Goal: Information Seeking & Learning: Learn about a topic

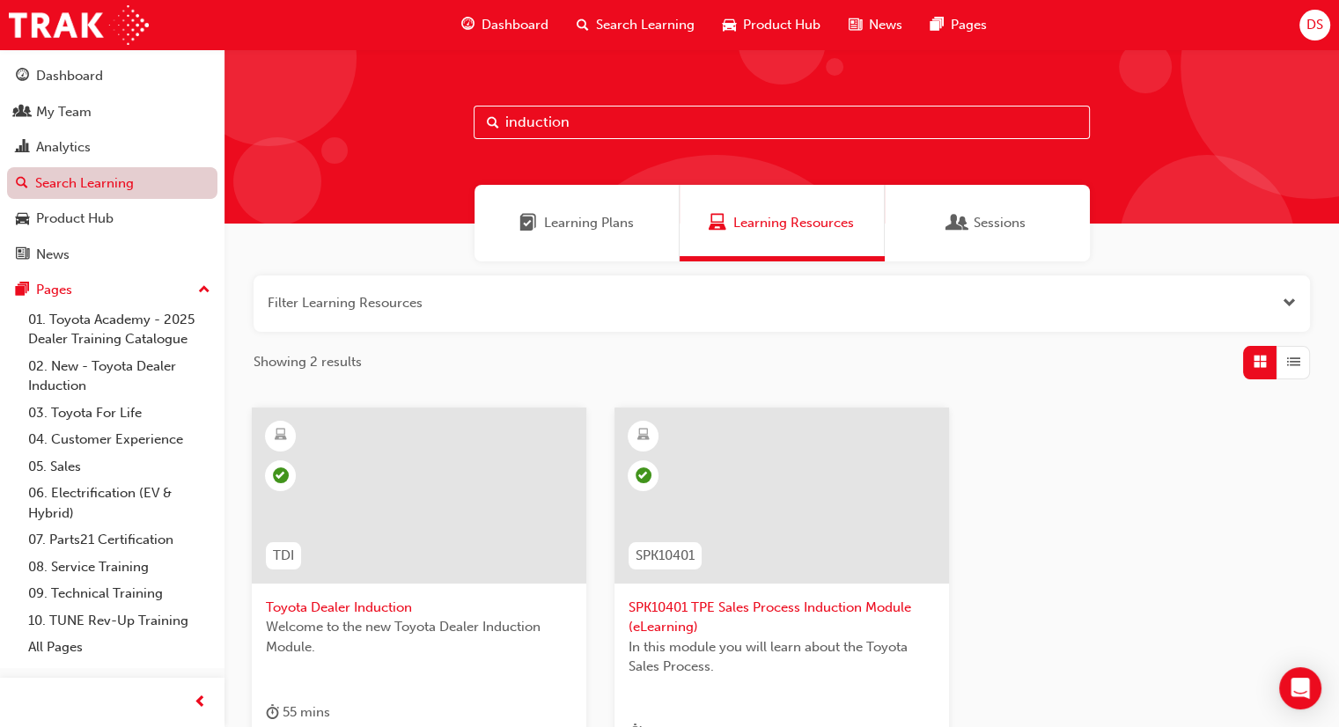
click at [94, 180] on link "Search Learning" at bounding box center [112, 183] width 210 height 33
click at [588, 219] on span "Learning Plans" at bounding box center [589, 223] width 90 height 20
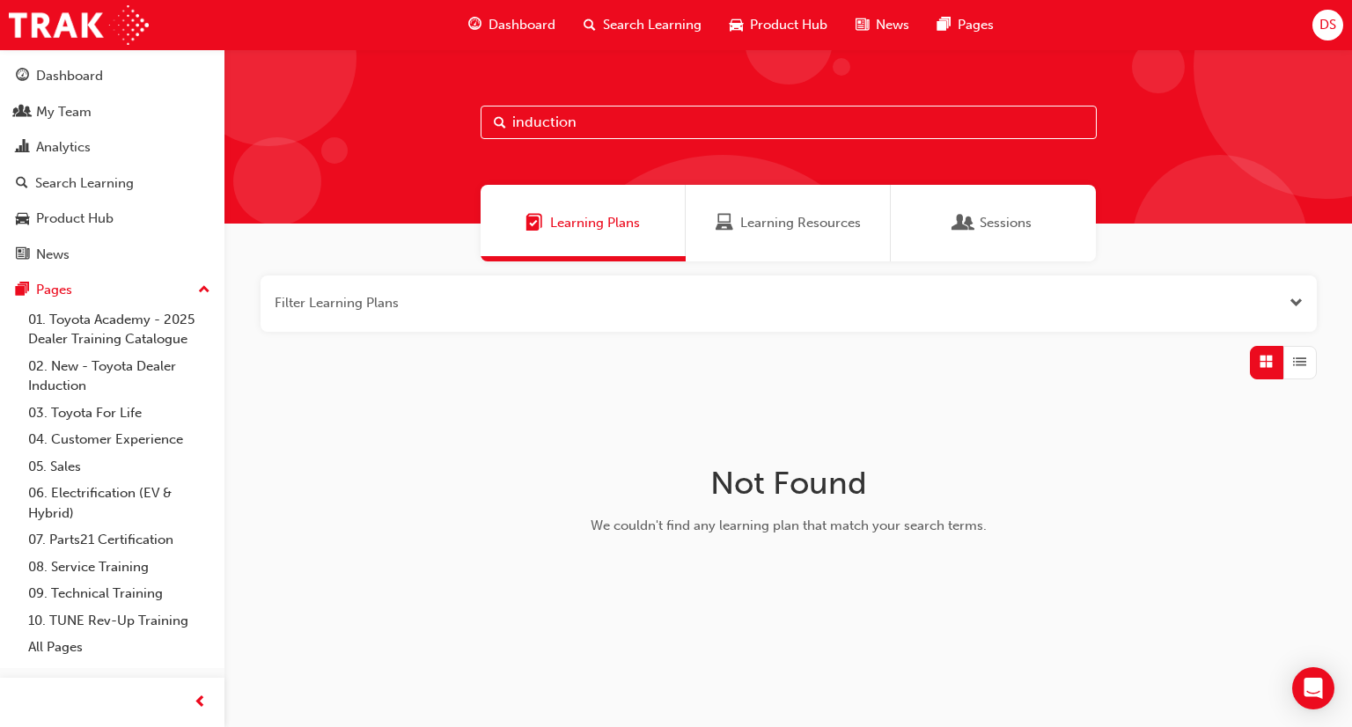
click at [996, 221] on span "Sessions" at bounding box center [1006, 223] width 52 height 20
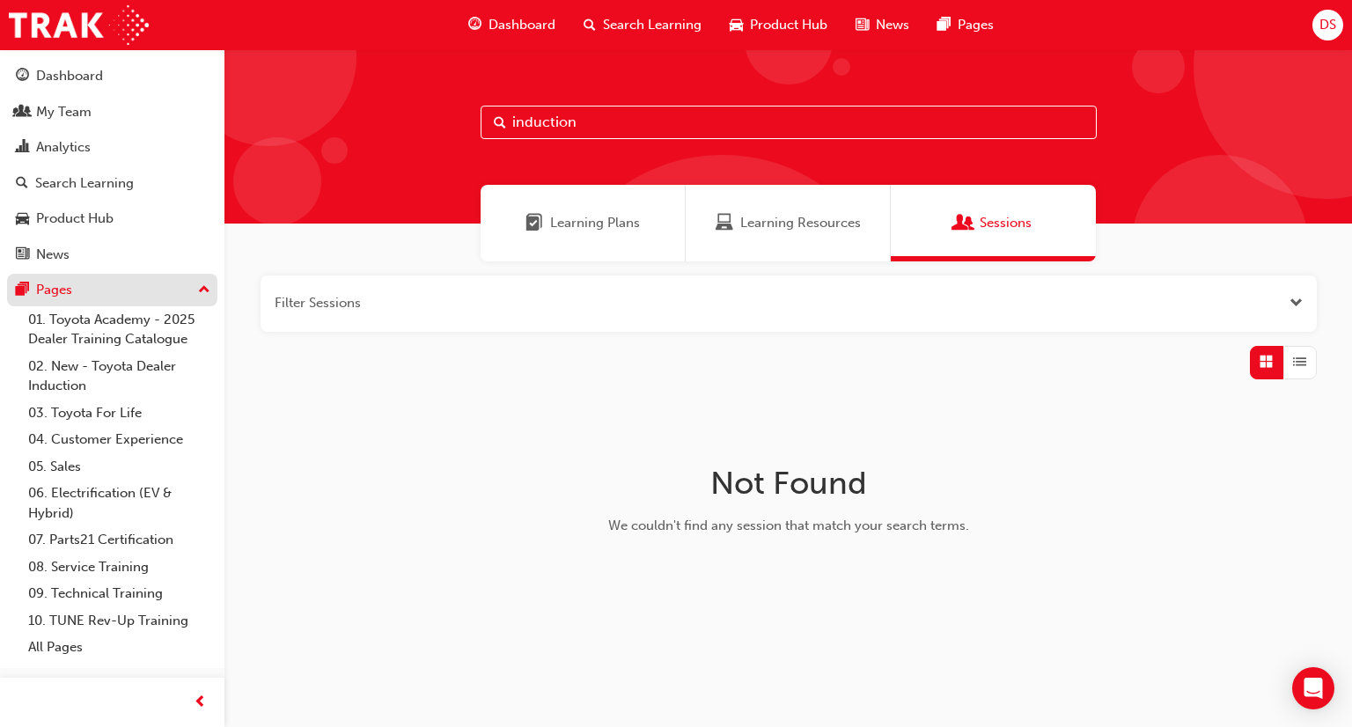
click at [48, 283] on div "Pages" at bounding box center [54, 290] width 36 height 20
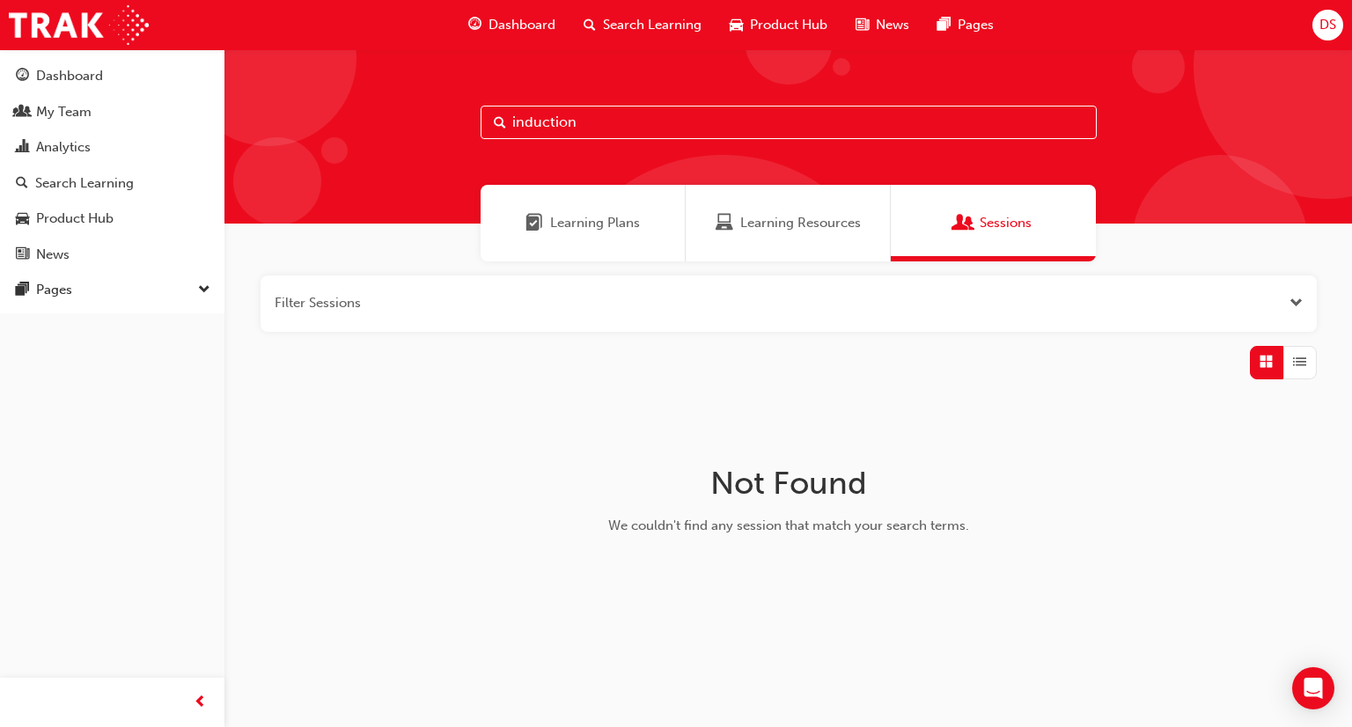
click at [586, 216] on span "Learning Plans" at bounding box center [595, 223] width 90 height 20
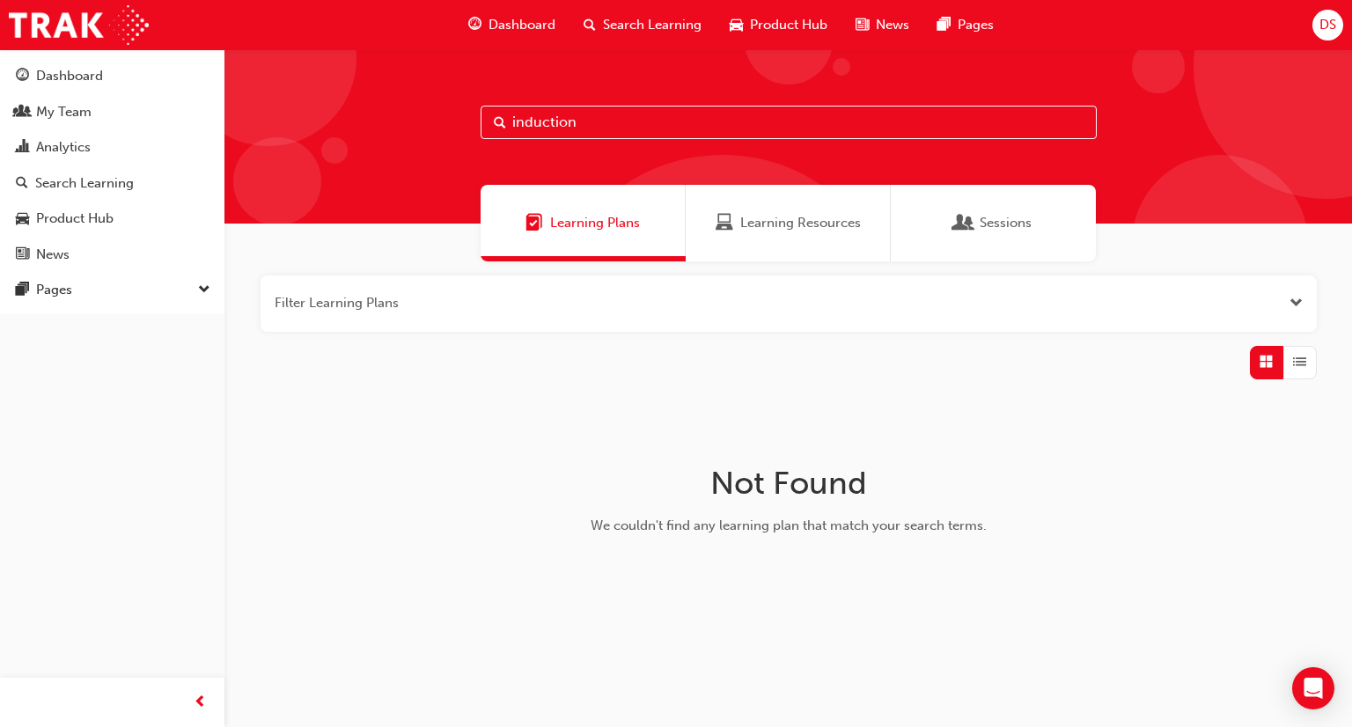
click at [809, 216] on span "Learning Resources" at bounding box center [800, 223] width 121 height 20
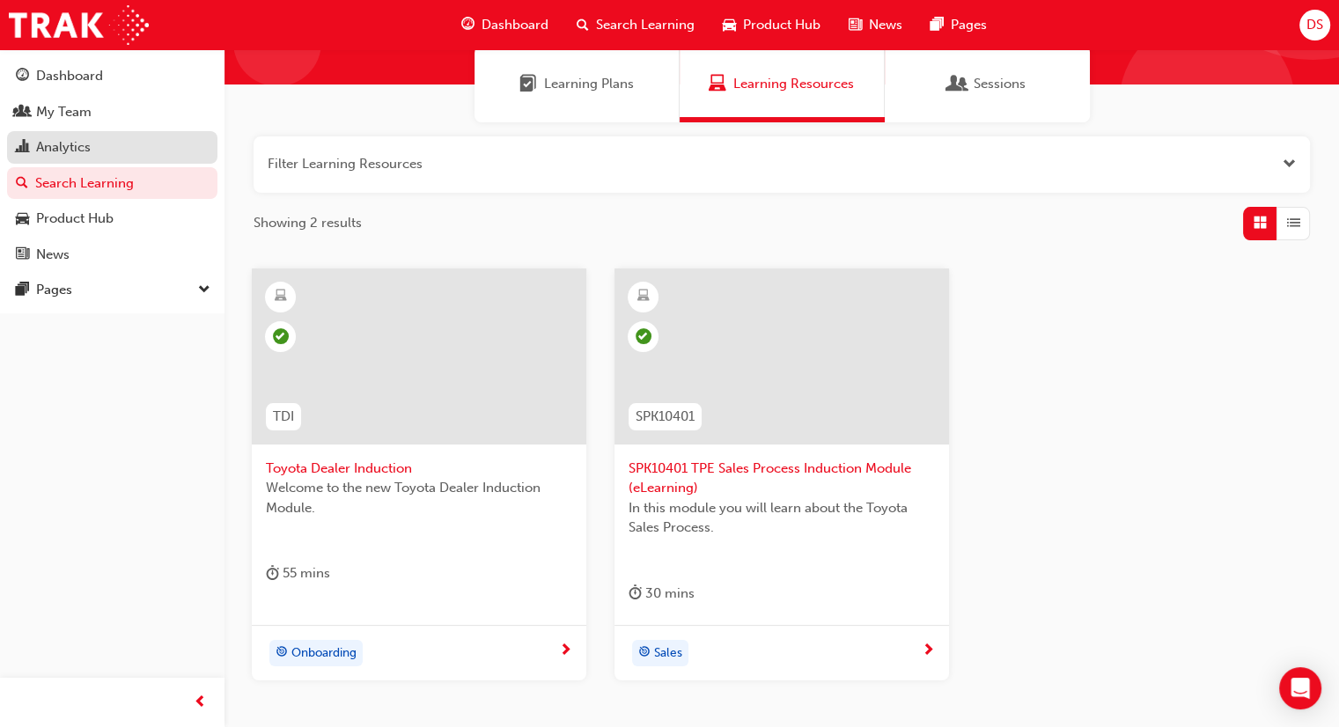
scroll to position [87, 0]
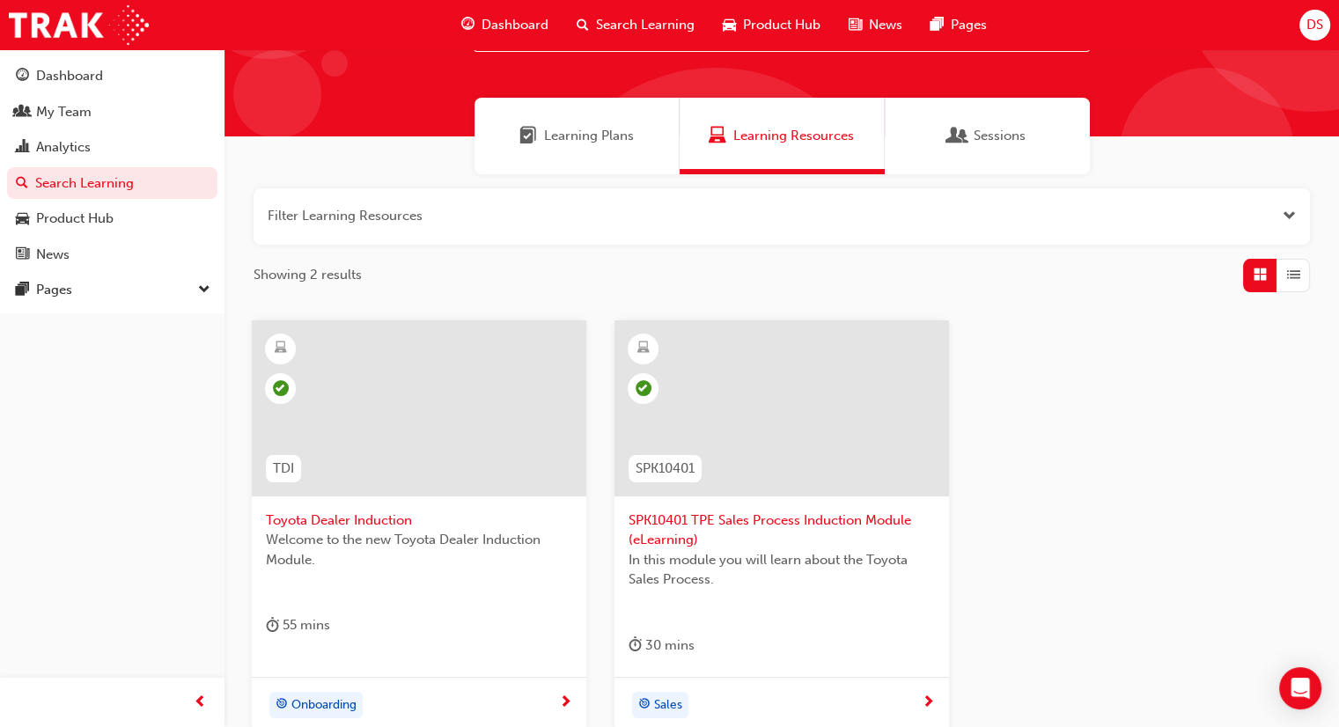
click at [511, 25] on span "Dashboard" at bounding box center [515, 25] width 67 height 20
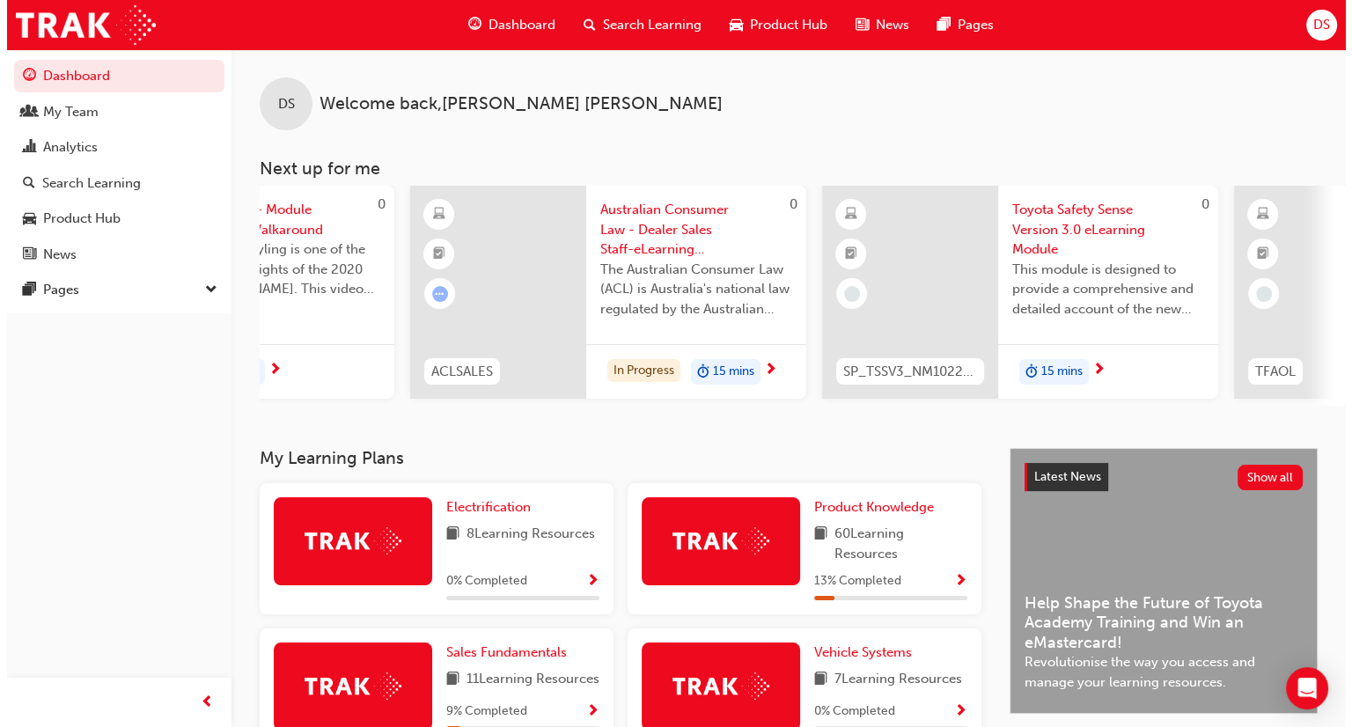
scroll to position [0, 677]
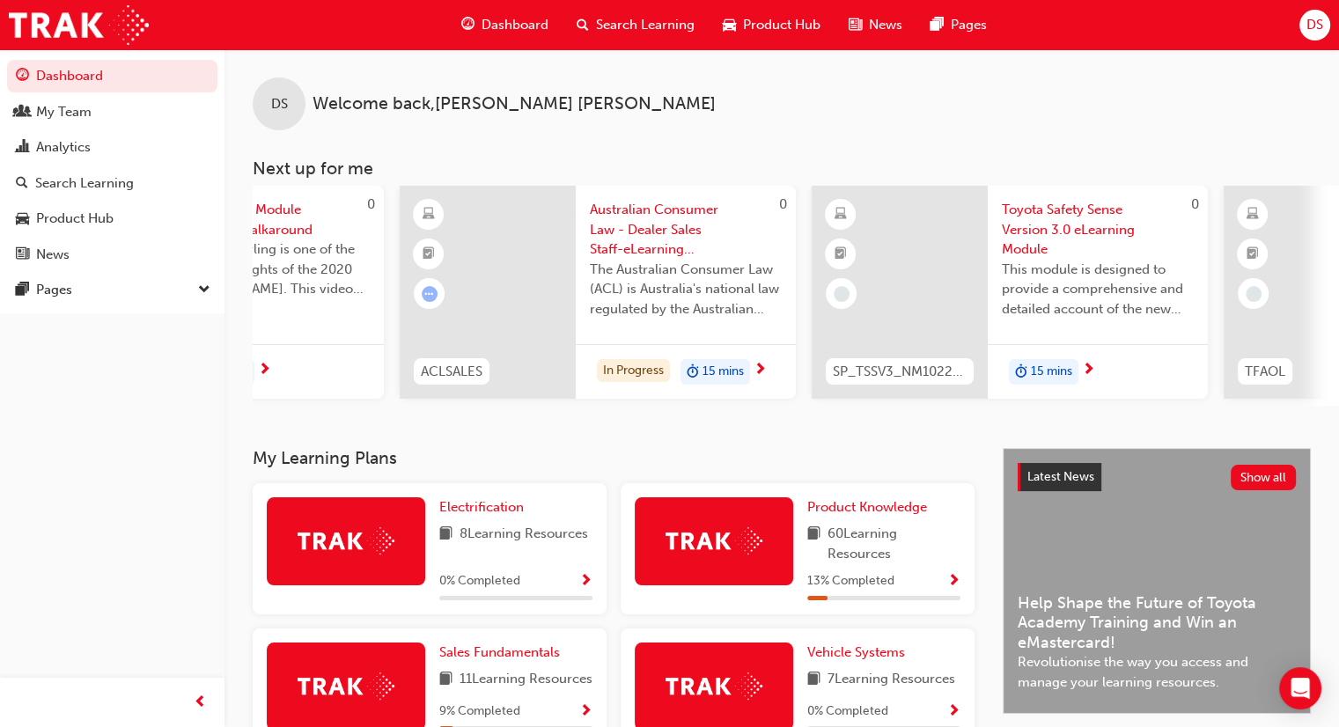
click at [743, 364] on span "15 mins" at bounding box center [722, 372] width 41 height 20
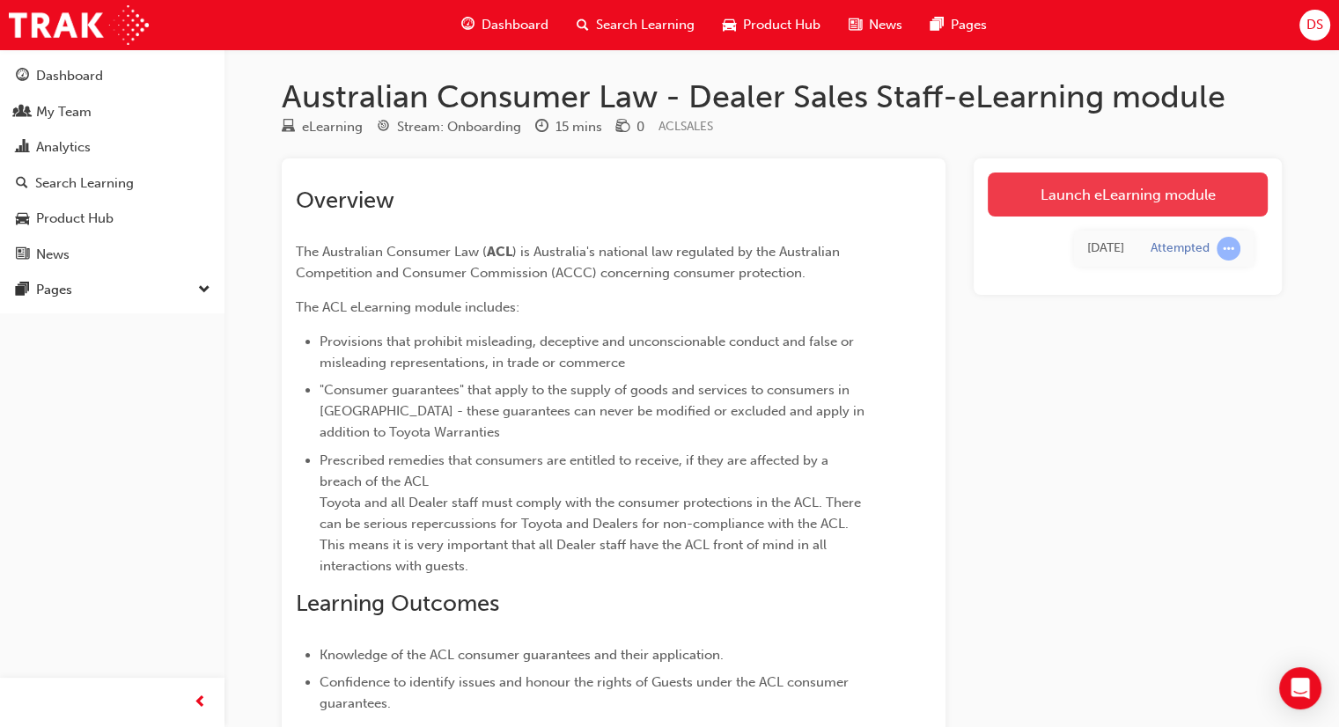
click at [1083, 198] on link "Launch eLearning module" at bounding box center [1128, 195] width 280 height 44
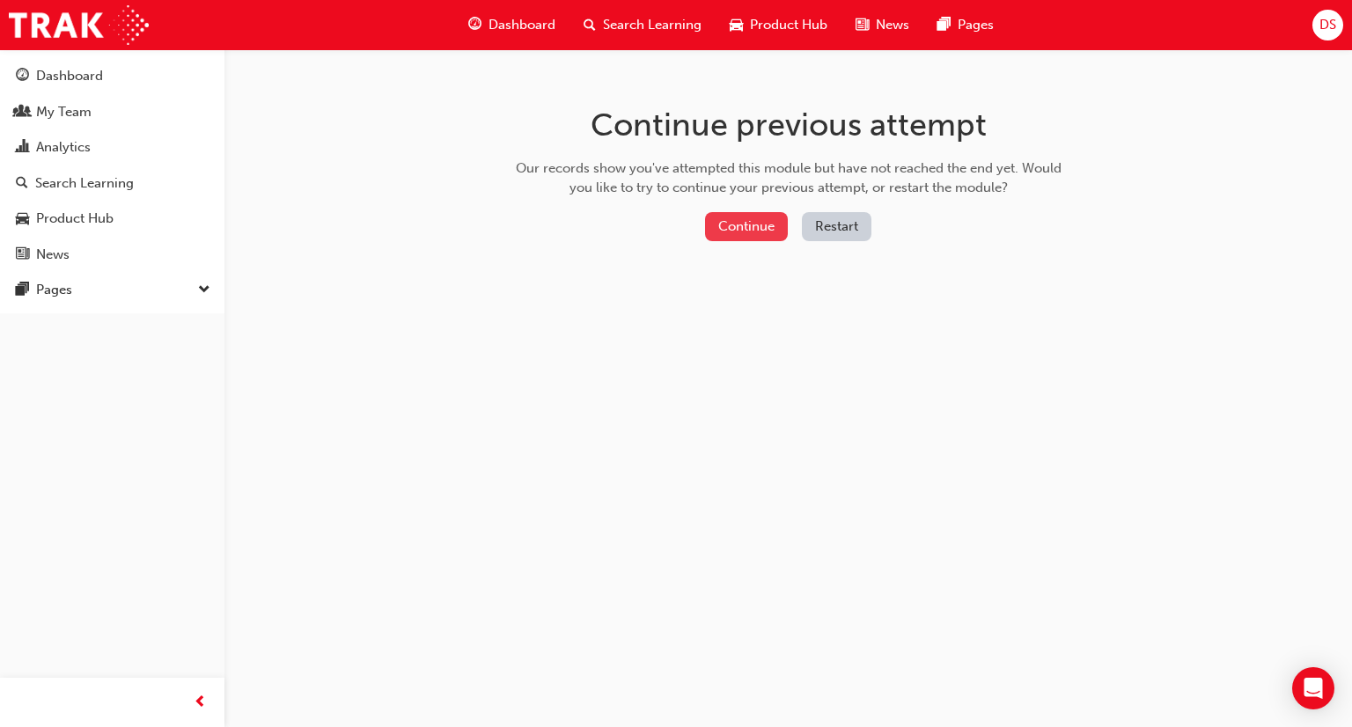
click at [739, 223] on button "Continue" at bounding box center [746, 226] width 83 height 29
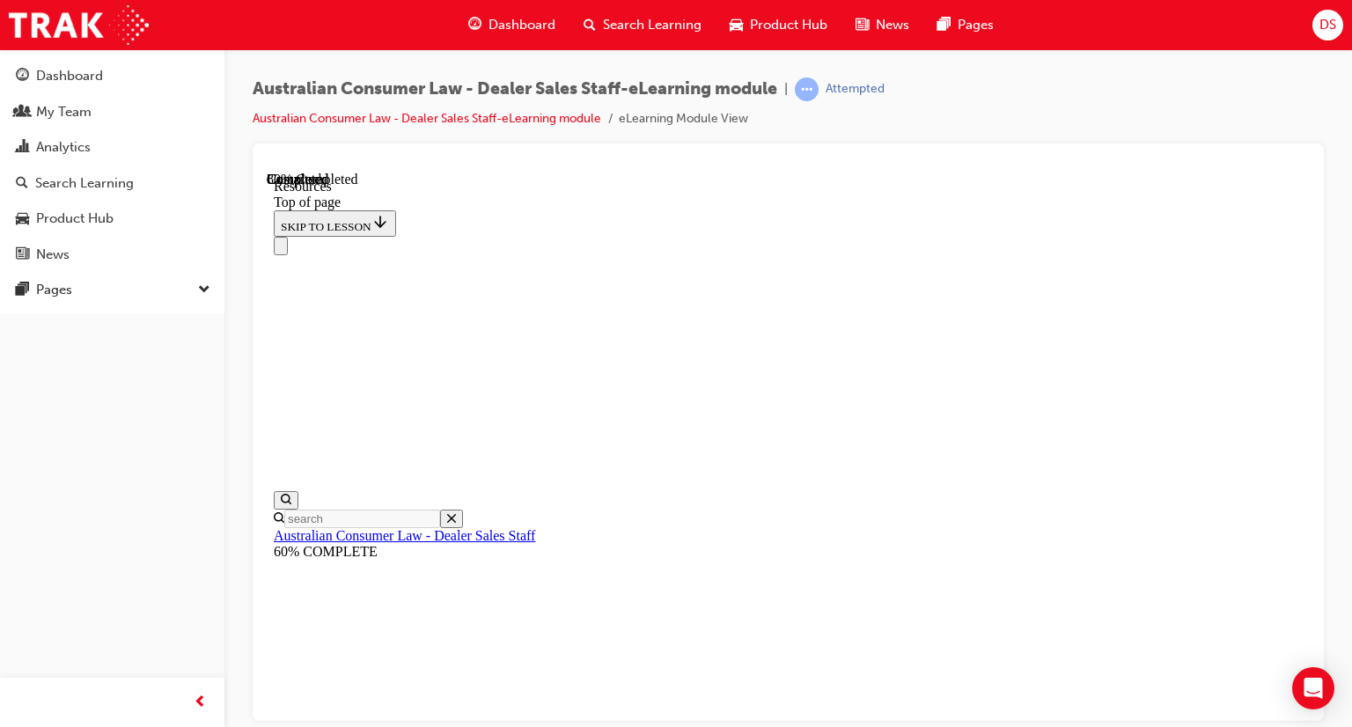
scroll to position [1029, 0]
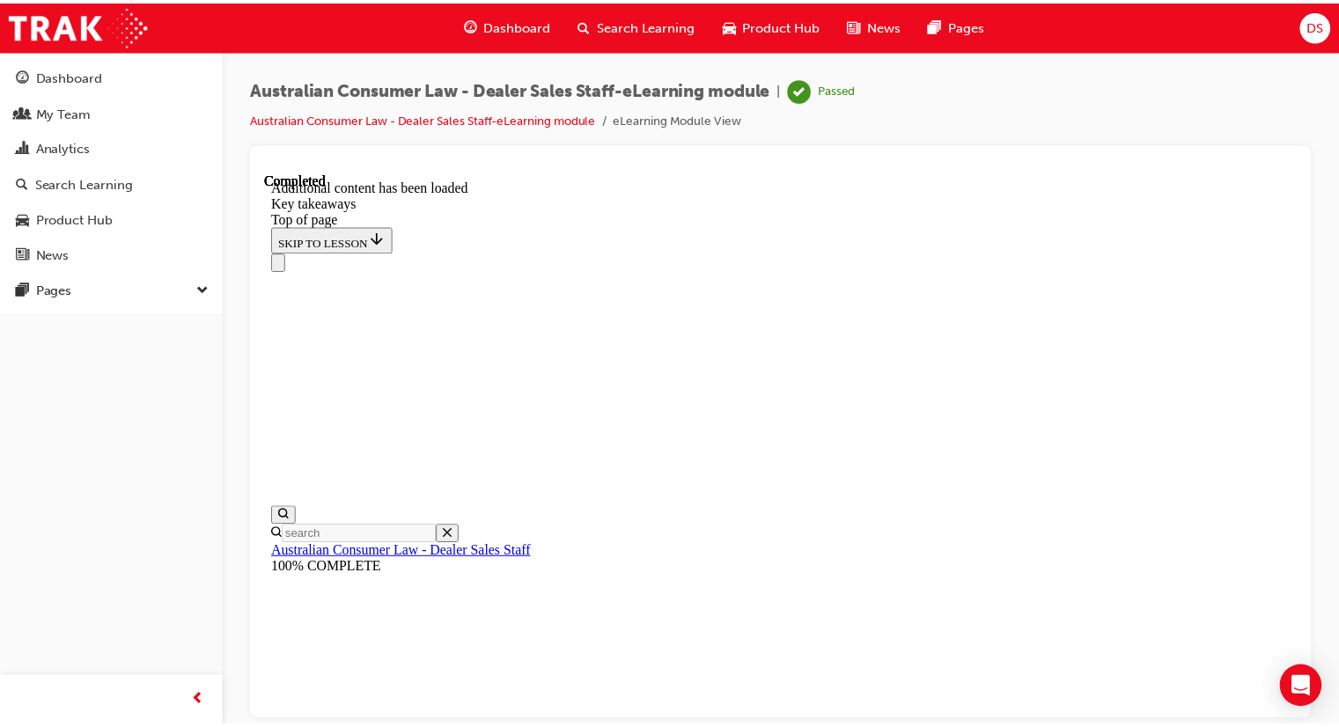
scroll to position [476, 0]
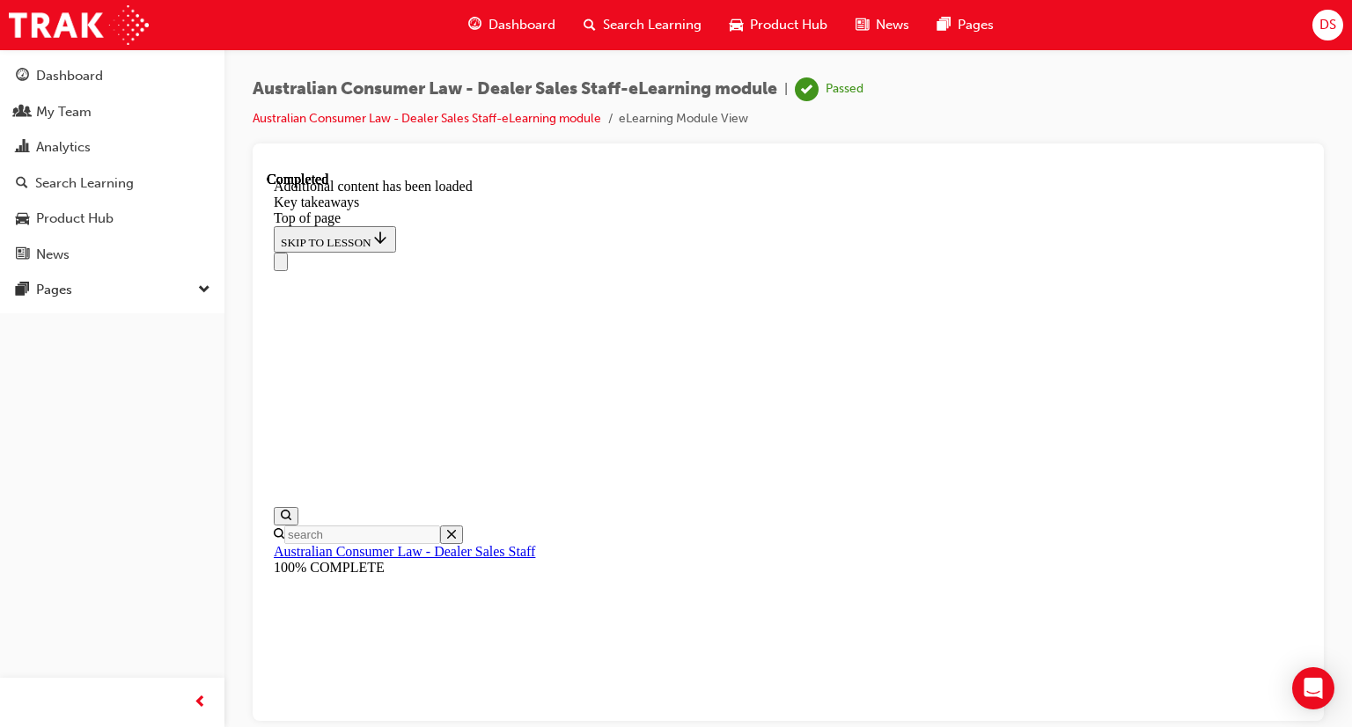
click at [535, 20] on span "Dashboard" at bounding box center [522, 25] width 67 height 20
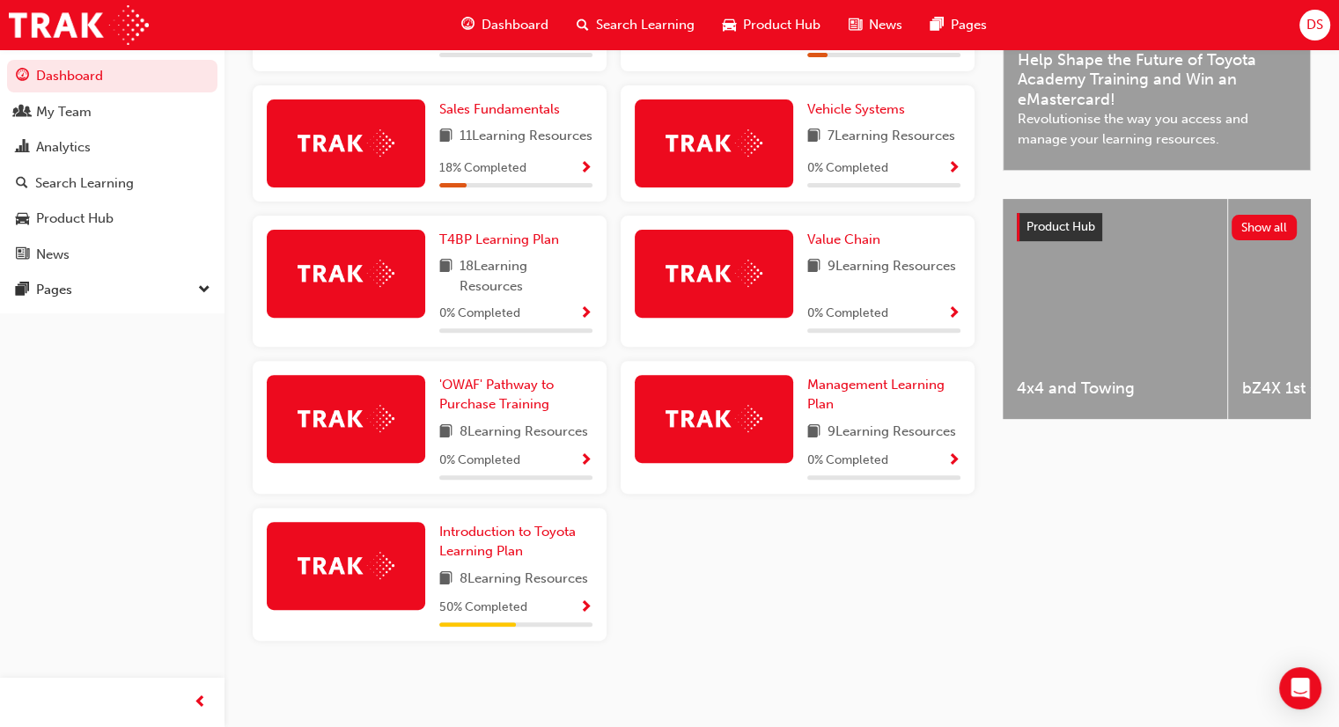
scroll to position [566, 0]
click at [584, 600] on span "Show Progress" at bounding box center [585, 608] width 13 height 16
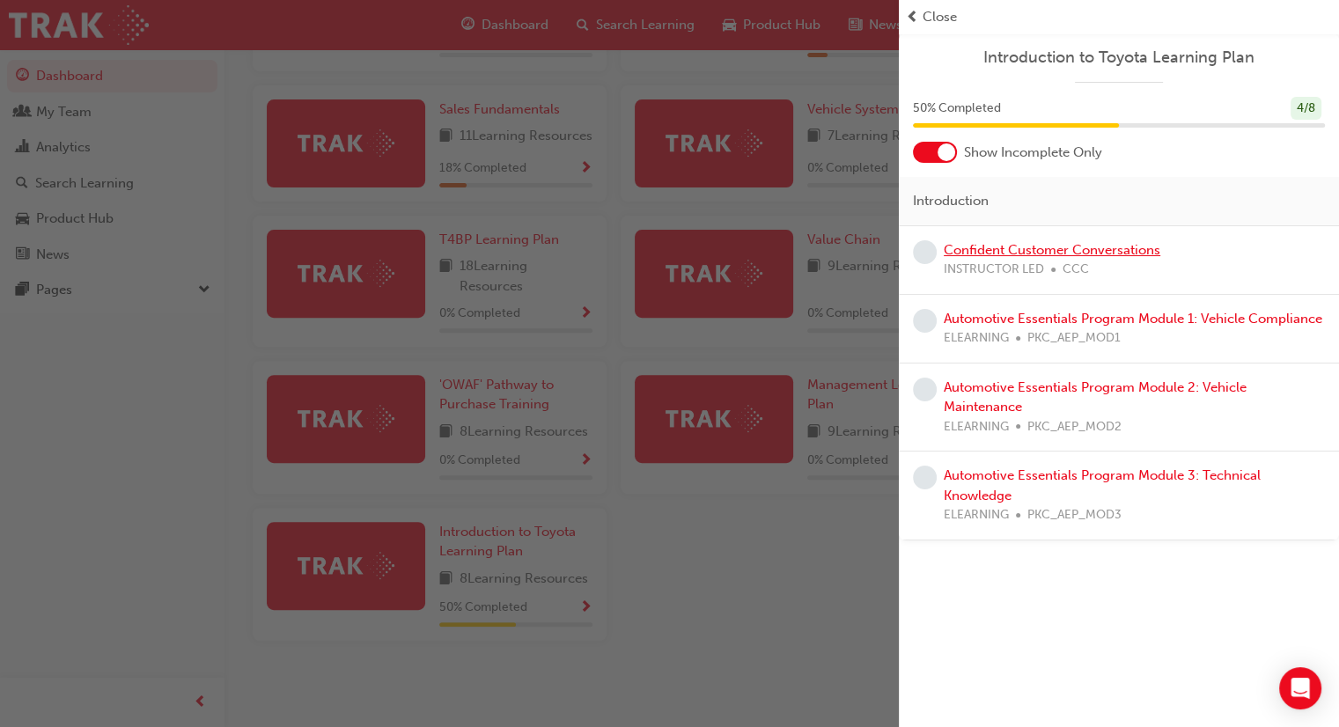
click at [1015, 251] on link "Confident Customer Conversations" at bounding box center [1052, 250] width 217 height 16
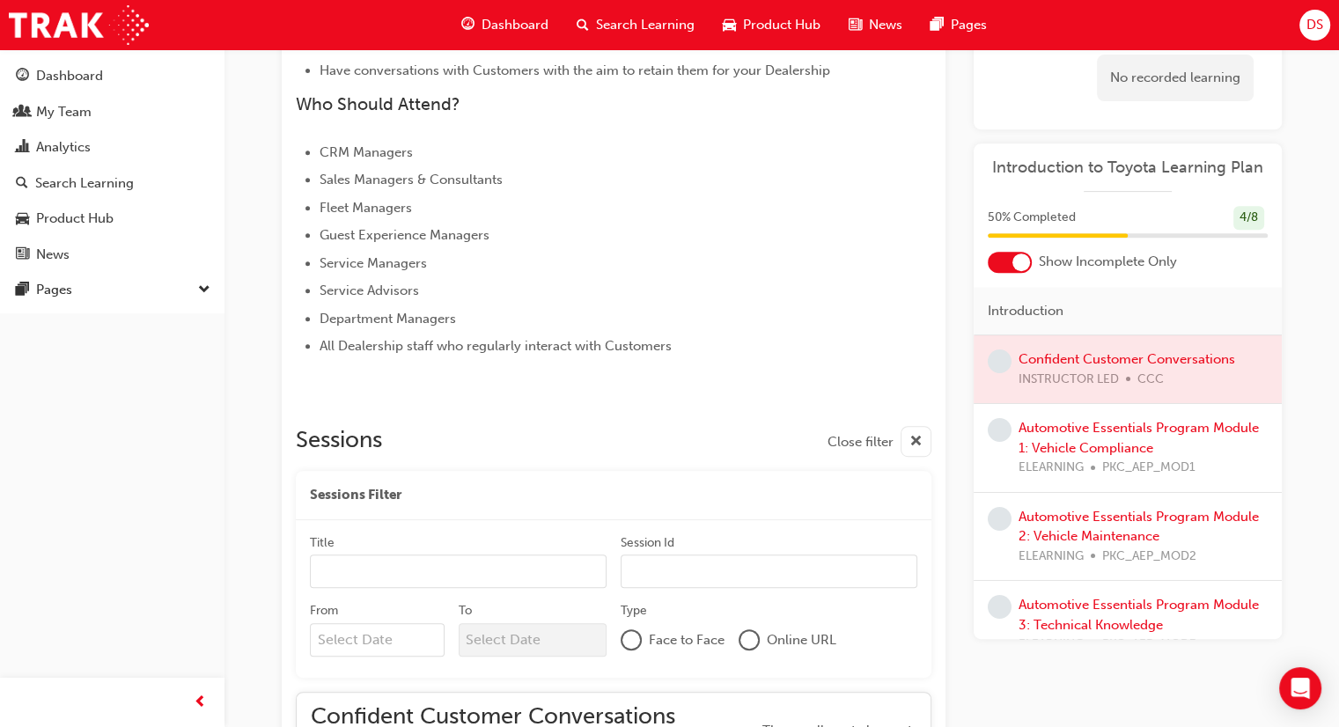
scroll to position [1157, 0]
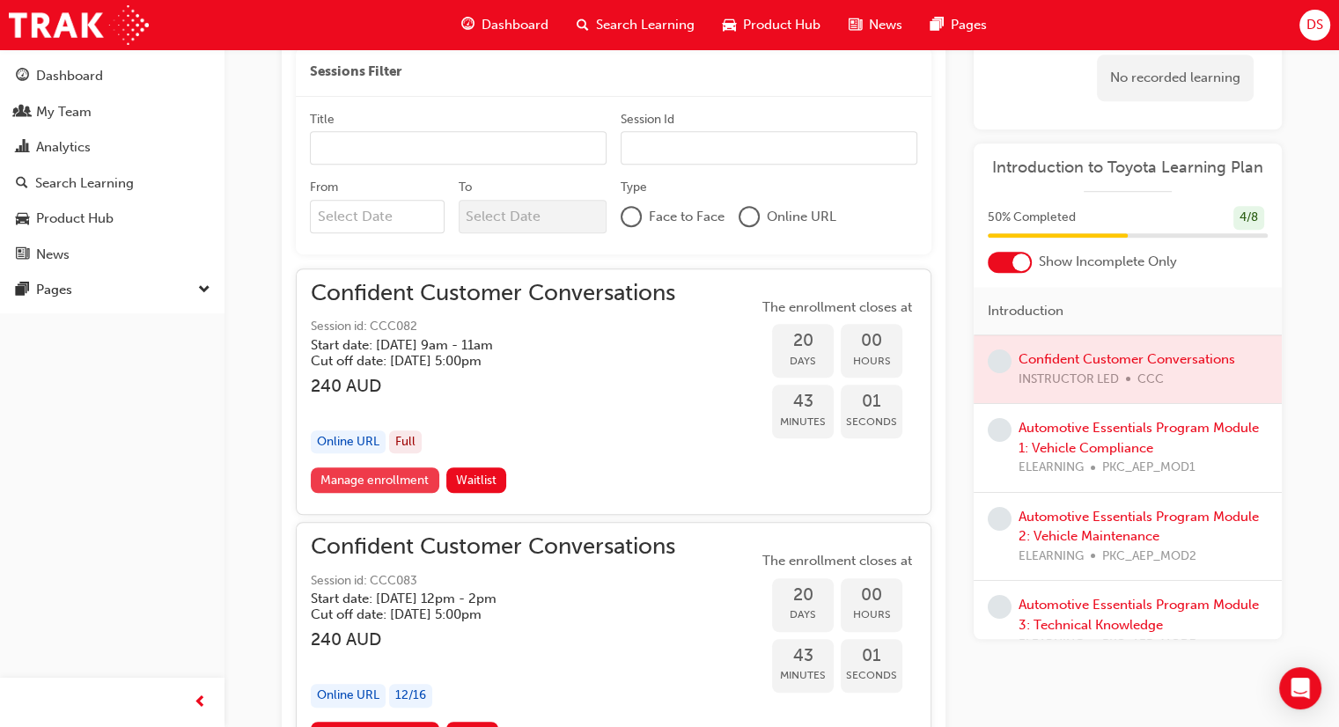
click at [378, 482] on link "Manage enrollment" at bounding box center [375, 480] width 129 height 26
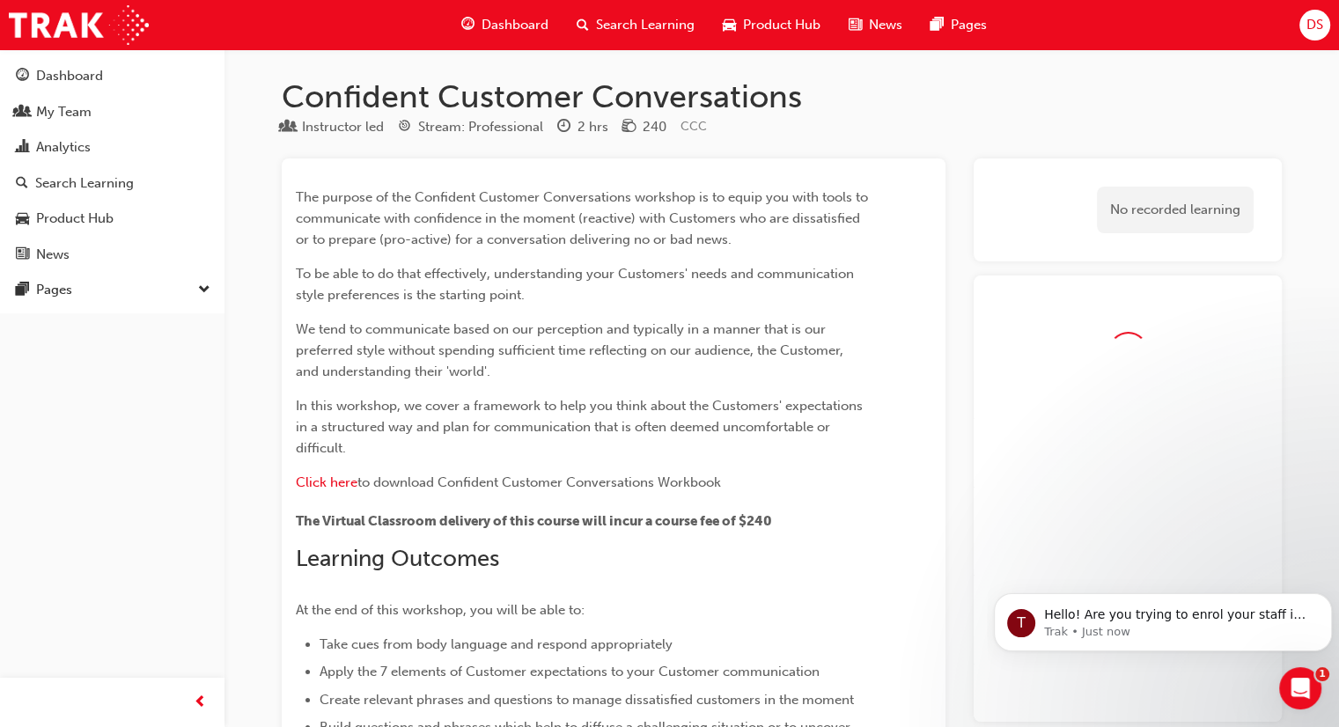
scroll to position [1157, 0]
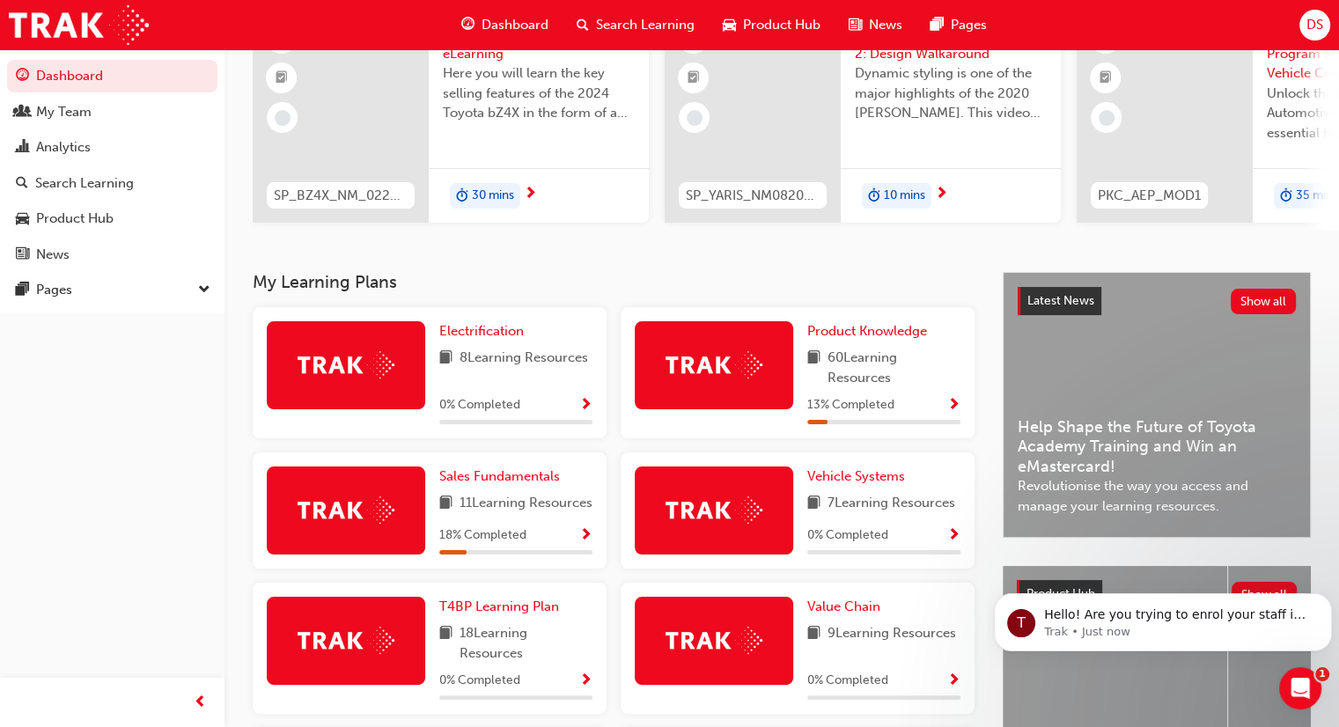
scroll to position [134, 0]
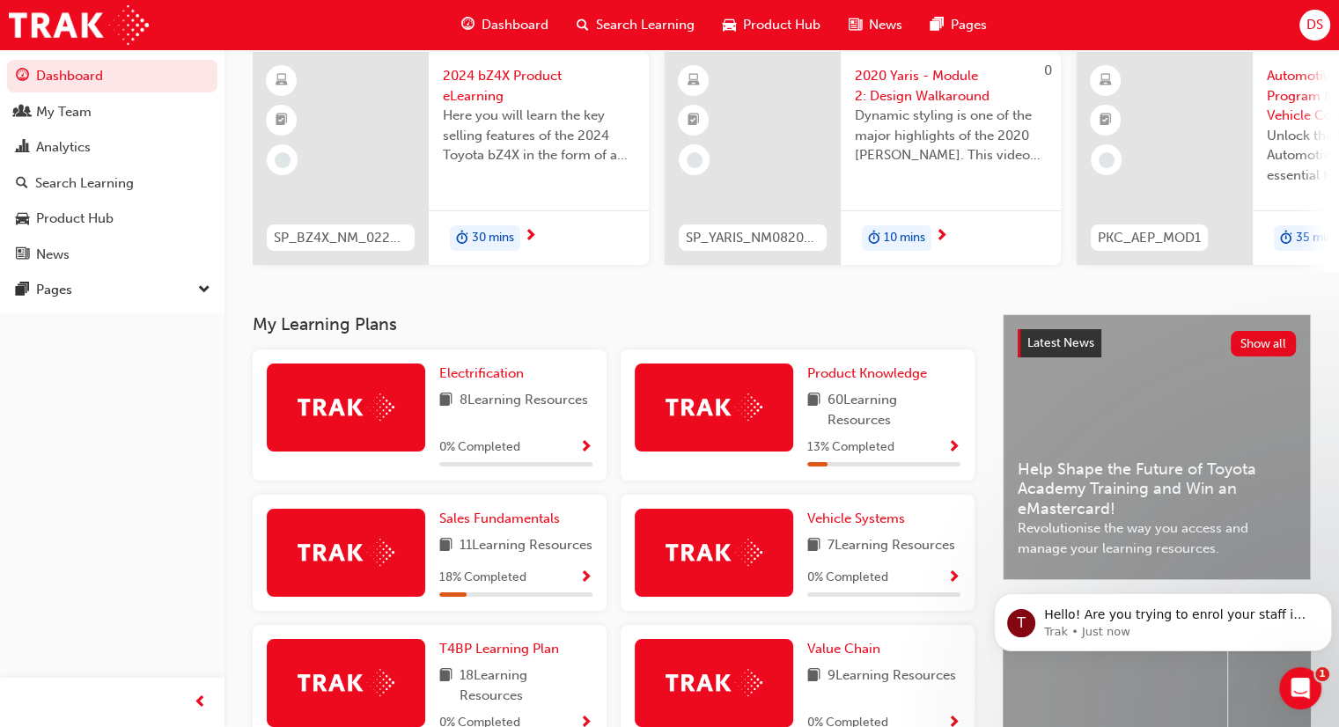
click at [953, 448] on span "Show Progress" at bounding box center [953, 448] width 13 height 16
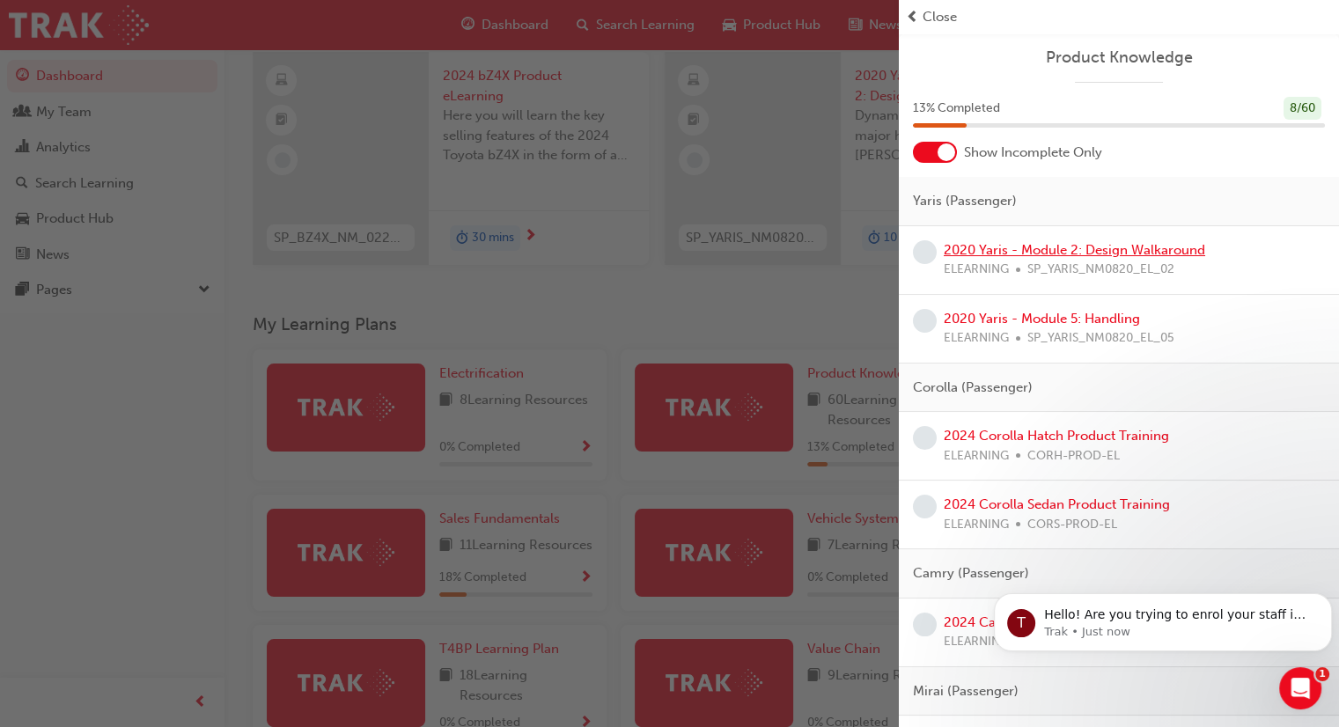
click at [1042, 247] on link "2020 Yaris - Module 2: Design Walkaround" at bounding box center [1074, 250] width 261 height 16
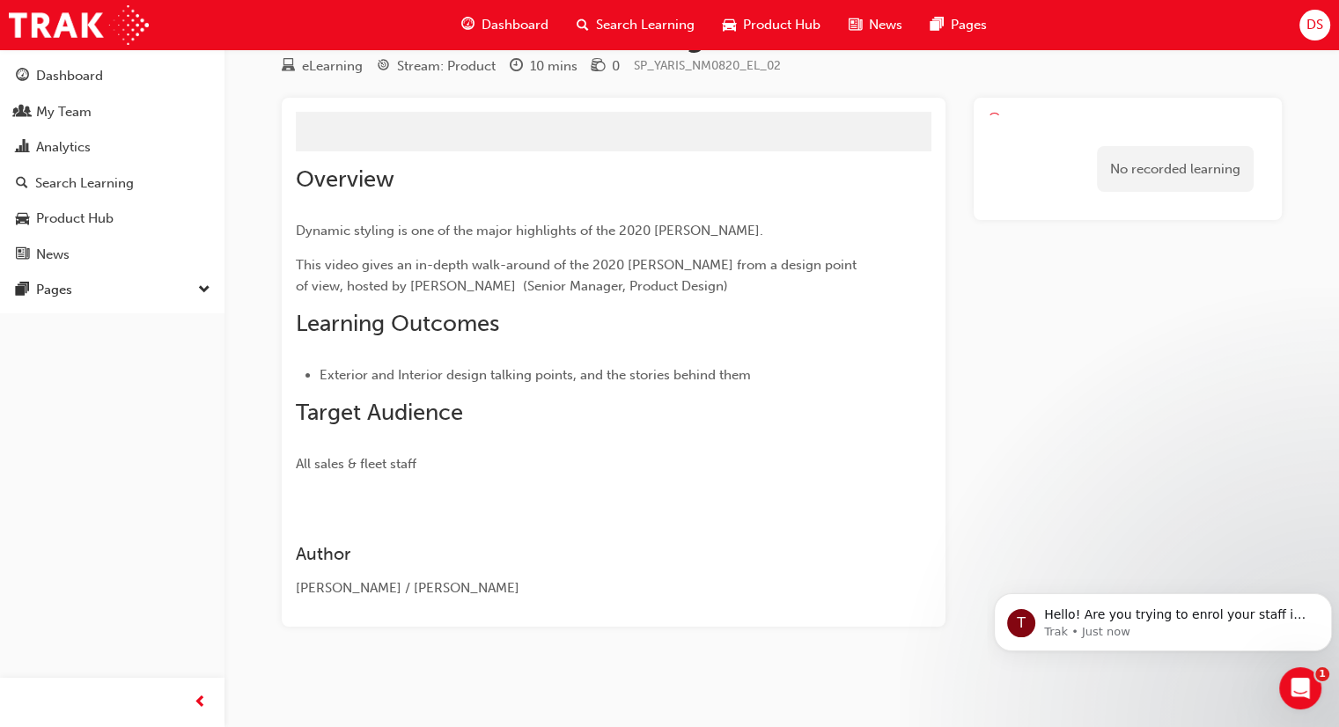
scroll to position [134, 0]
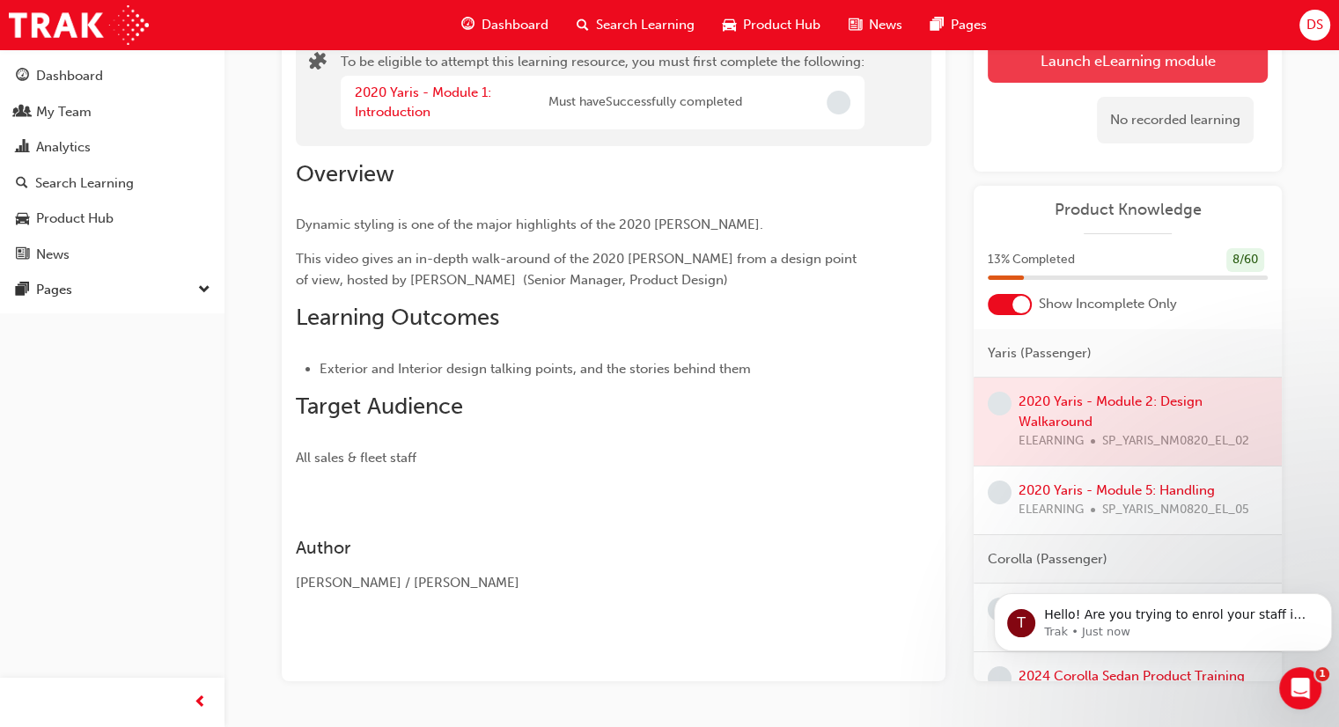
click at [1096, 70] on button "Launch eLearning module" at bounding box center [1128, 61] width 280 height 44
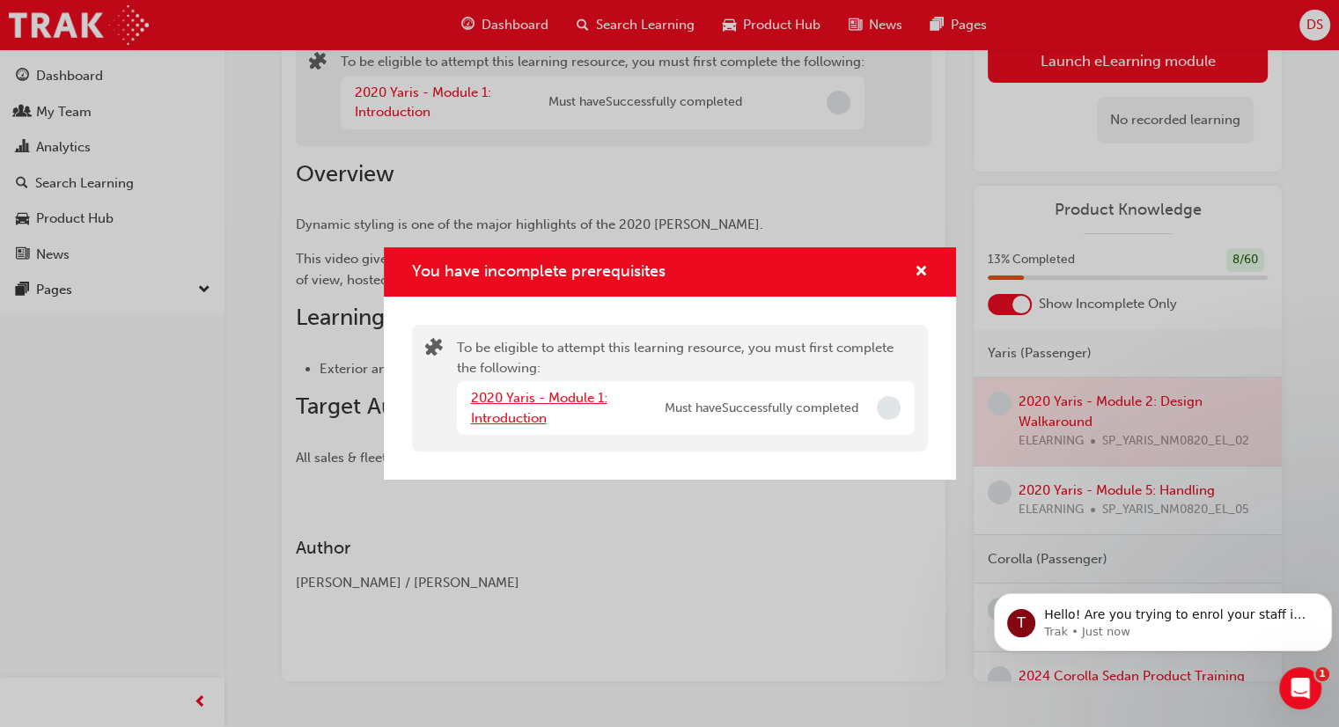
click at [521, 402] on link "2020 Yaris - Module 1: Introduction" at bounding box center [539, 408] width 136 height 36
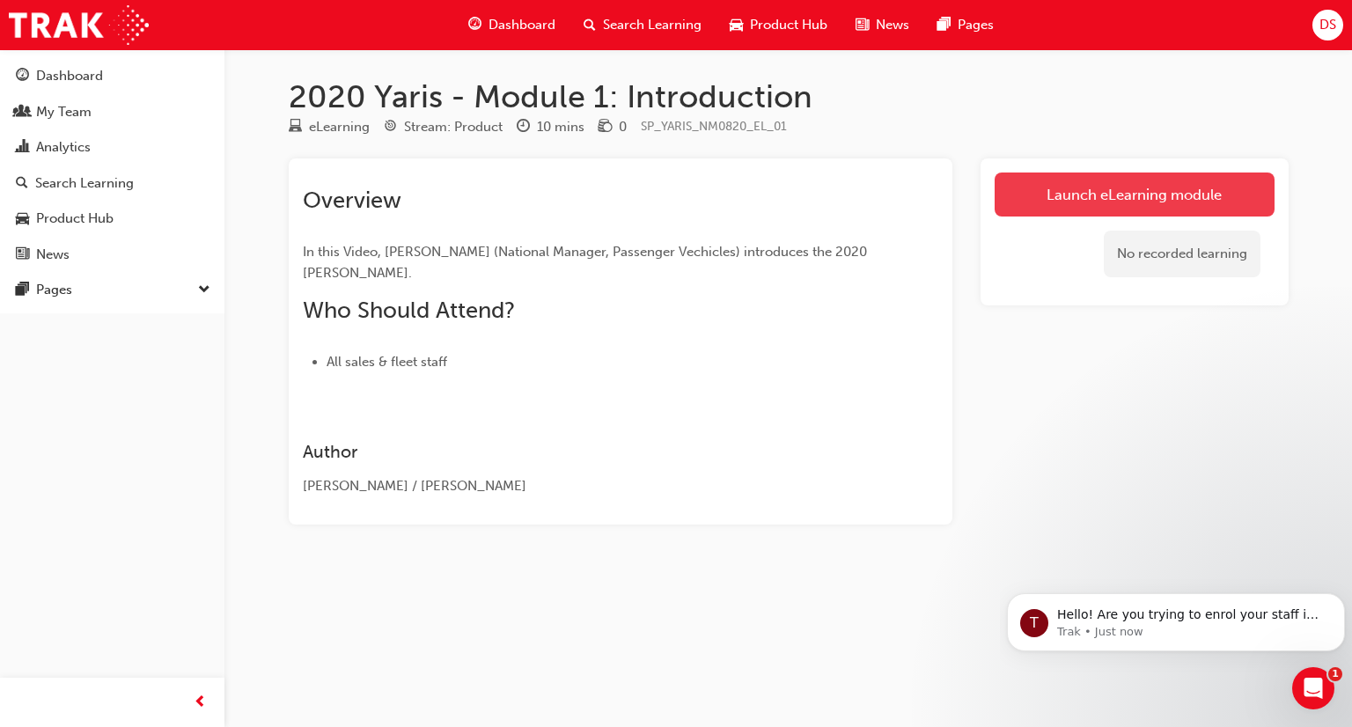
click at [1085, 198] on link "Launch eLearning module" at bounding box center [1135, 195] width 280 height 44
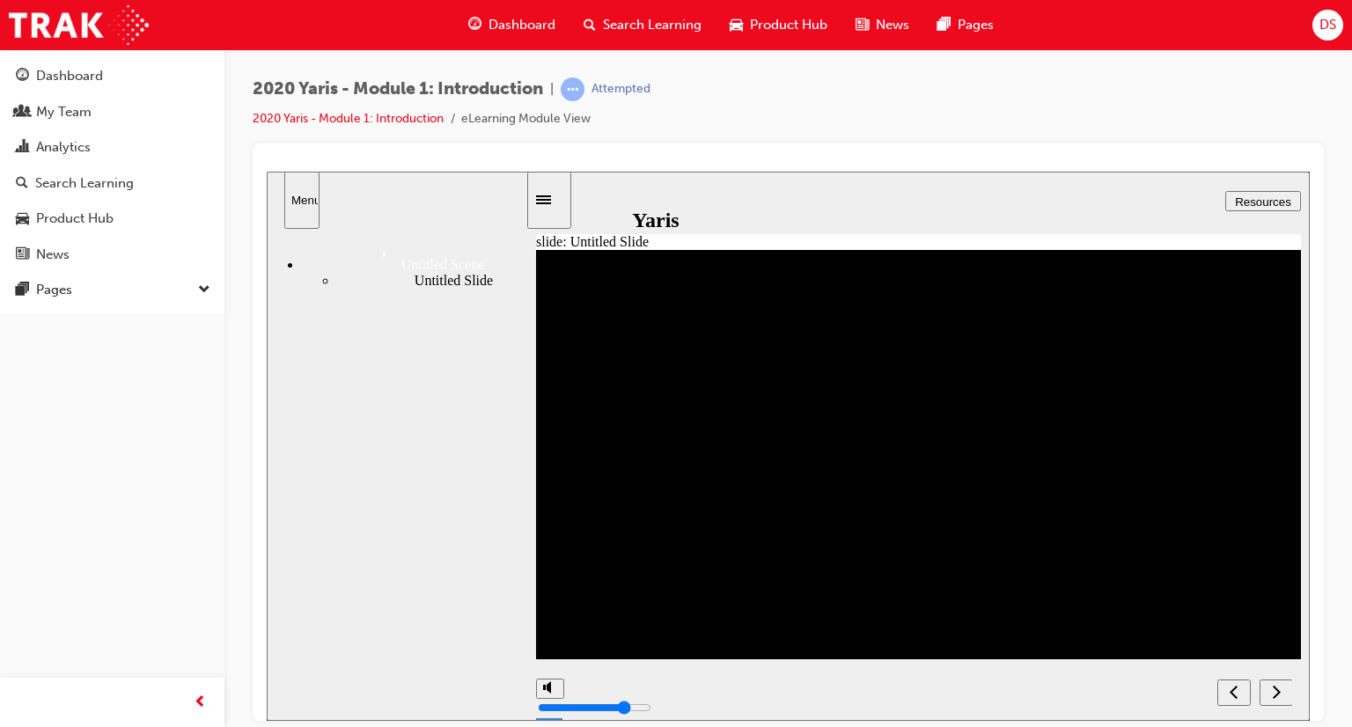
drag, startPoint x: 530, startPoint y: 373, endPoint x: 526, endPoint y: 401, distance: 27.6
click at [526, 401] on div "slide: Untitled Slide Back to top Menu Untitled Scene Untitled Slide Yaris Intr…" at bounding box center [788, 445] width 1043 height 549
